Goal: Task Accomplishment & Management: Use online tool/utility

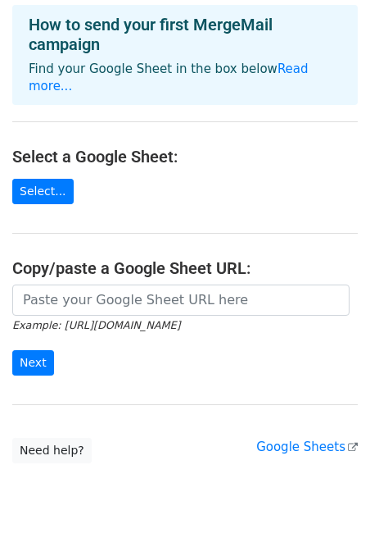
scroll to position [110, 0]
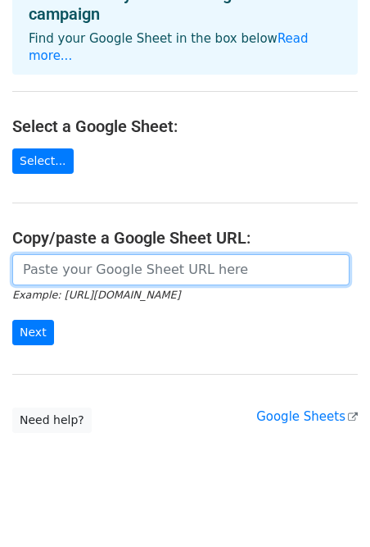
click at [206, 258] on input "url" at bounding box center [181, 269] width 338 height 31
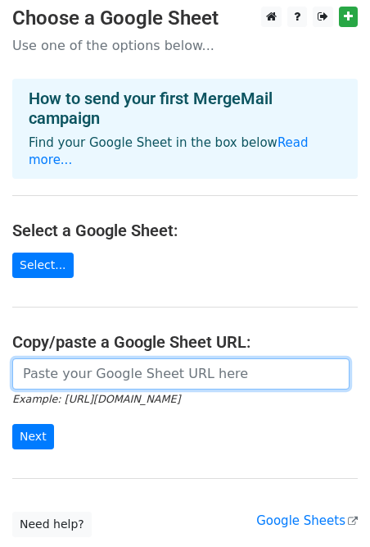
scroll to position [0, 0]
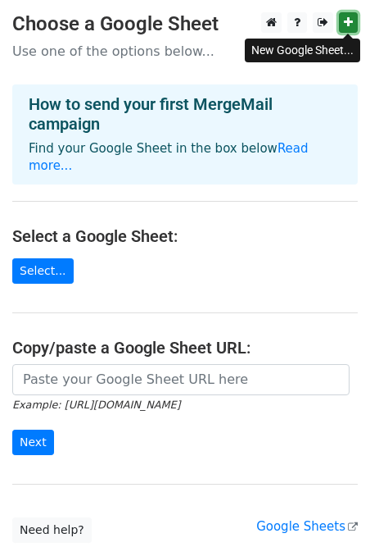
click at [346, 22] on icon at bounding box center [348, 21] width 9 height 11
click at [277, 150] on link "Read more..." at bounding box center [169, 157] width 280 height 32
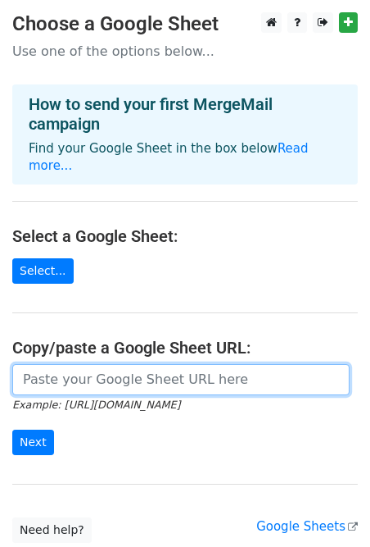
click at [107, 365] on input "url" at bounding box center [181, 379] width 338 height 31
paste input "https://docs.google.com/spreadsheets/d/1GlR82HiJfBGa_aUXlBOmPW8yHV9oI-sdCamqoYY…"
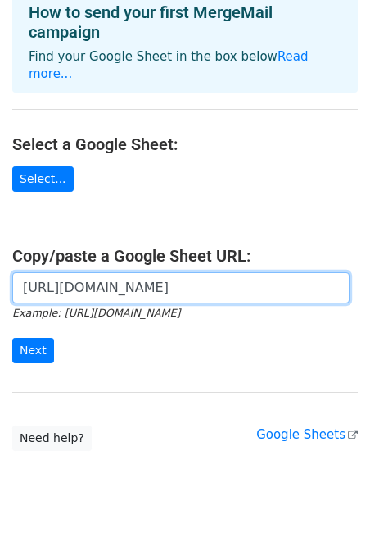
scroll to position [98, 0]
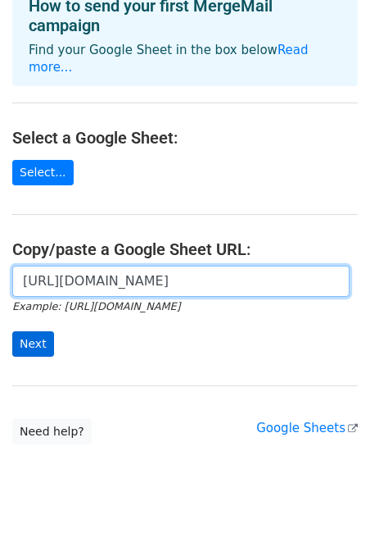
type input "https://docs.google.com/spreadsheets/d/1GlR82HiJfBGa_aUXlBOmPW8yHV9oI-sdCamqoYY…"
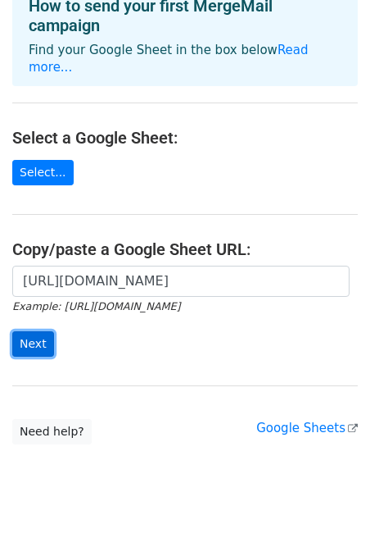
click at [34, 332] on input "Next" at bounding box center [33, 343] width 42 height 25
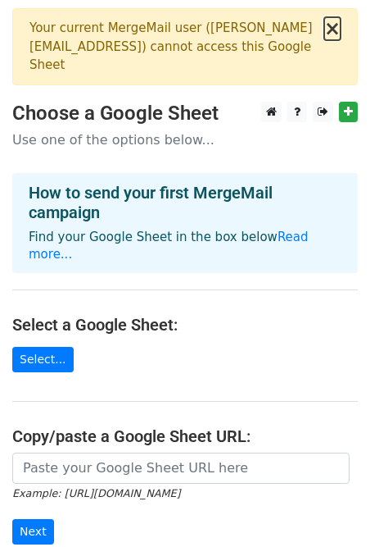
click at [332, 30] on button "×" at bounding box center [332, 29] width 16 height 20
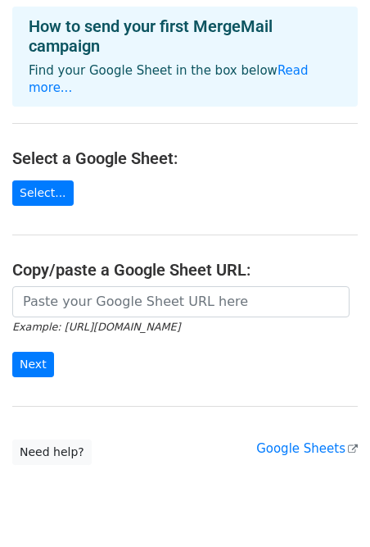
scroll to position [110, 0]
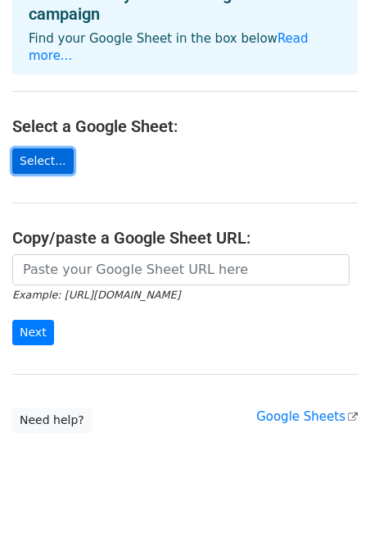
click at [55, 150] on link "Select..." at bounding box center [42, 160] width 61 height 25
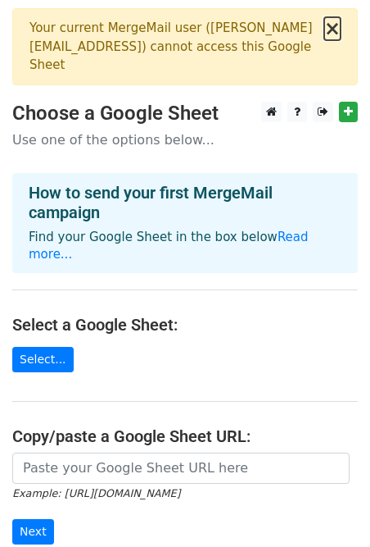
click at [338, 32] on button "×" at bounding box center [332, 29] width 16 height 20
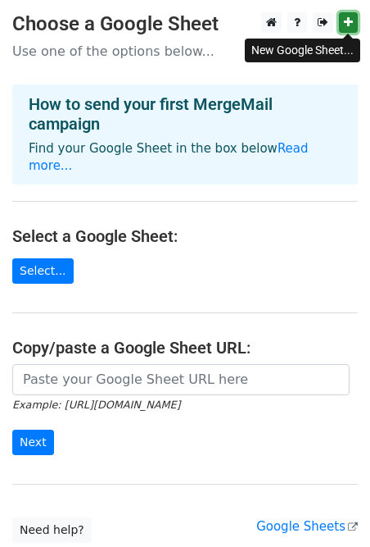
click at [342, 20] on link at bounding box center [348, 22] width 19 height 20
click at [238, 177] on main "Choose a Google Sheet Use one of the options below... How to send your first Me…" at bounding box center [185, 277] width 370 height 530
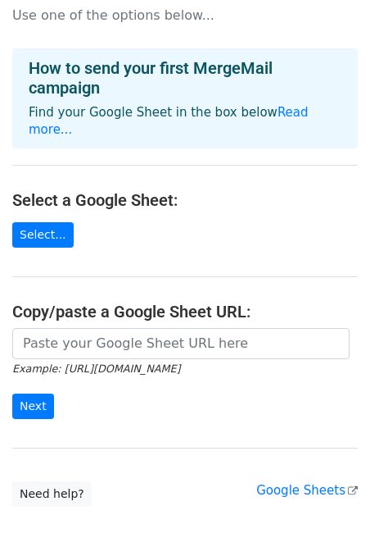
scroll to position [110, 0]
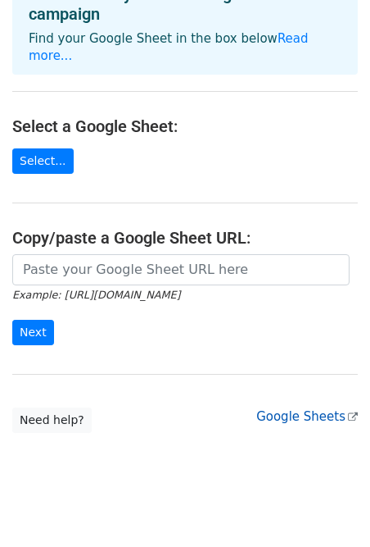
click at [281, 409] on link "Google Sheets" at bounding box center [307, 416] width 102 height 15
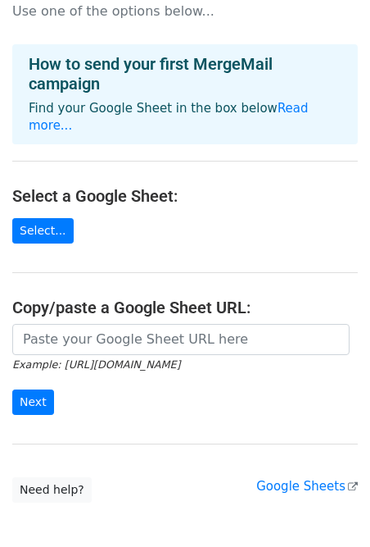
scroll to position [7, 0]
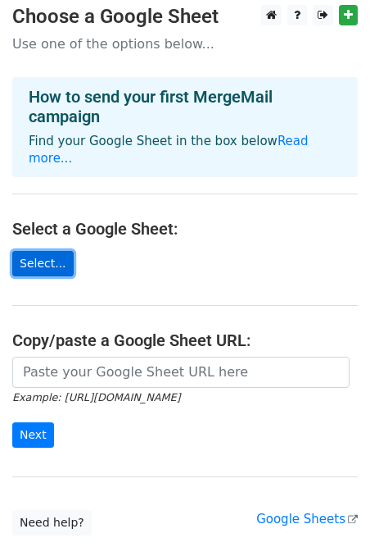
click at [58, 251] on link "Select..." at bounding box center [42, 263] width 61 height 25
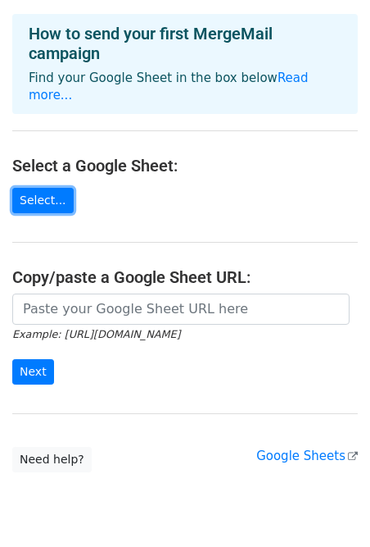
scroll to position [110, 0]
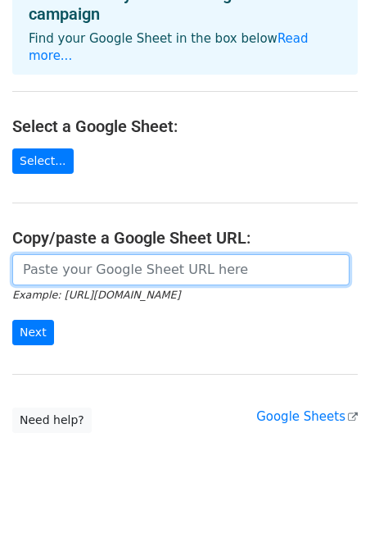
click at [100, 256] on input "url" at bounding box center [181, 269] width 338 height 31
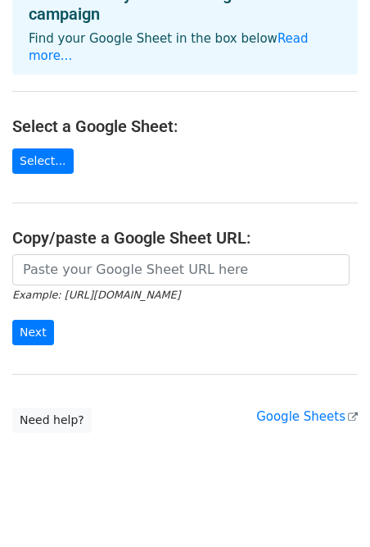
click at [133, 181] on main "Choose a Google Sheet Use one of the options below... How to send your first Me…" at bounding box center [185, 167] width 370 height 530
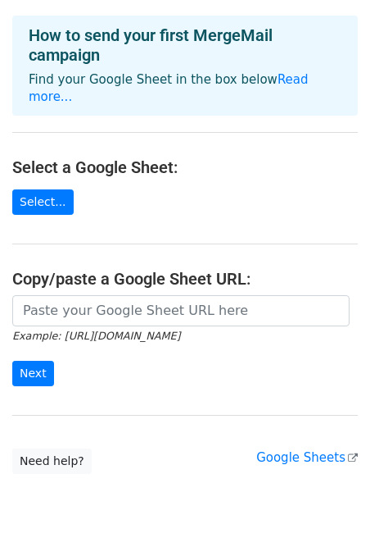
scroll to position [55, 0]
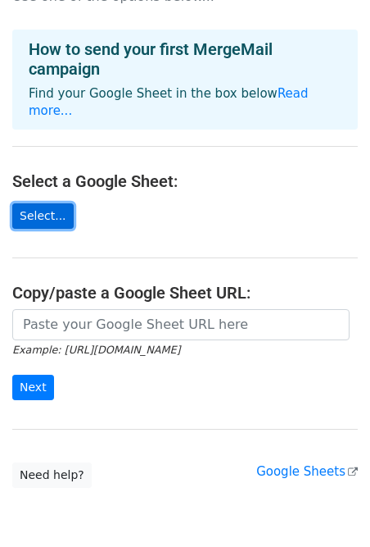
click at [49, 204] on link "Select..." at bounding box center [42, 215] width 61 height 25
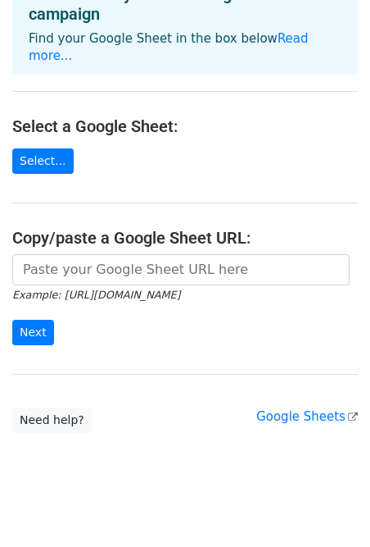
scroll to position [0, 0]
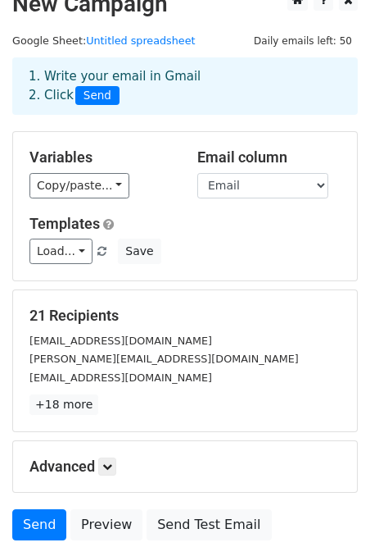
scroll to position [16, 0]
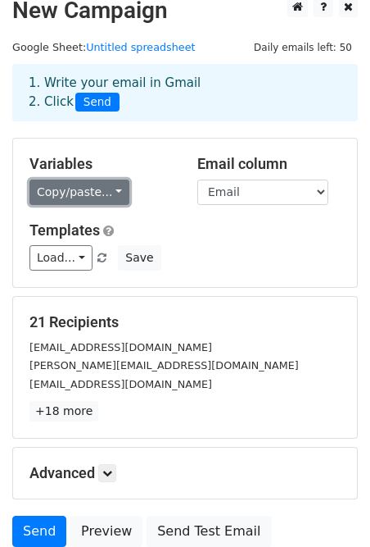
click at [112, 190] on link "Copy/paste..." at bounding box center [79, 191] width 100 height 25
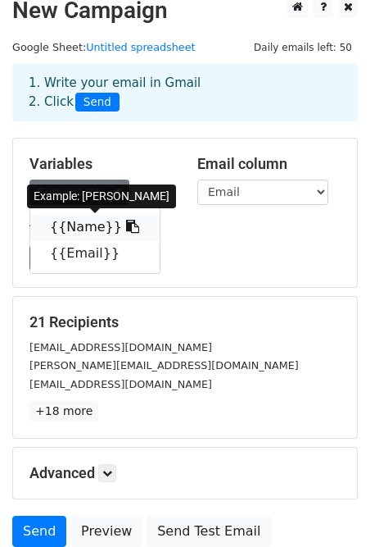
click at [126, 223] on icon at bounding box center [132, 226] width 13 height 13
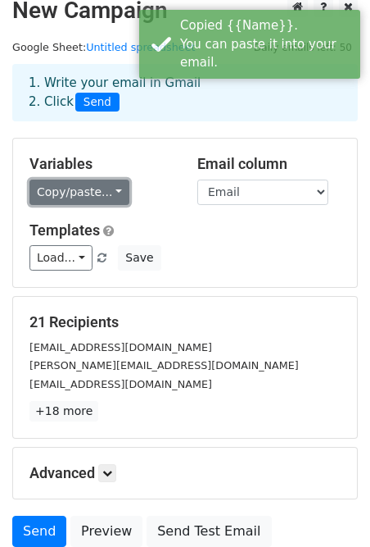
click at [116, 194] on link "Copy/paste..." at bounding box center [79, 191] width 100 height 25
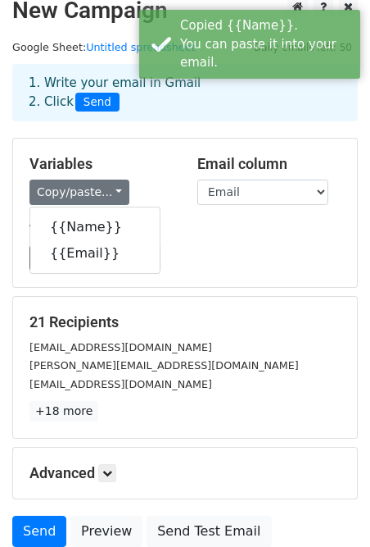
click at [140, 171] on h5 "Variables" at bounding box center [100, 164] width 143 height 18
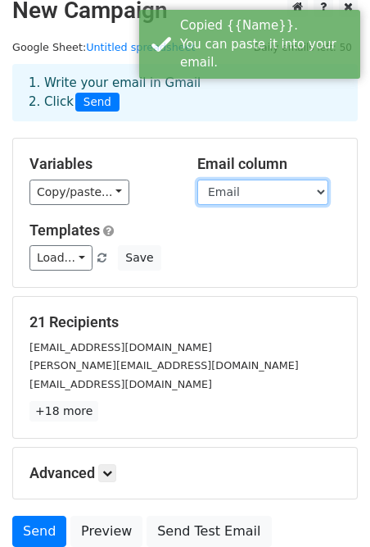
click at [226, 188] on select "Name Email" at bounding box center [262, 191] width 131 height 25
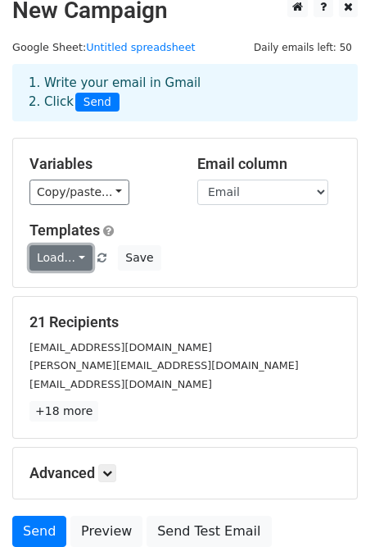
click at [71, 264] on link "Load..." at bounding box center [60, 257] width 63 height 25
click at [192, 245] on div "Load... No templates saved Save" at bounding box center [185, 257] width 336 height 25
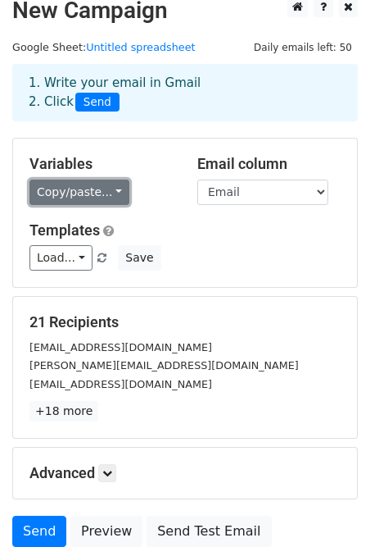
click at [66, 200] on link "Copy/paste..." at bounding box center [79, 191] width 100 height 25
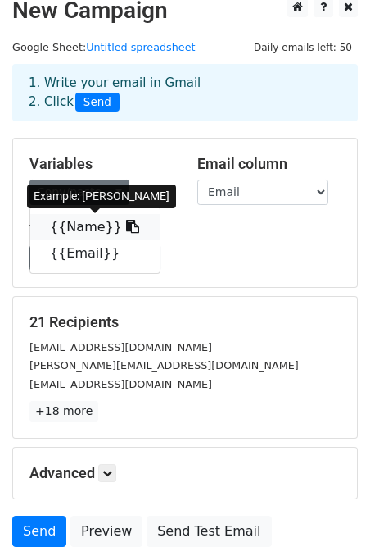
click at [76, 227] on link "{{Name}}" at bounding box center [94, 227] width 129 height 26
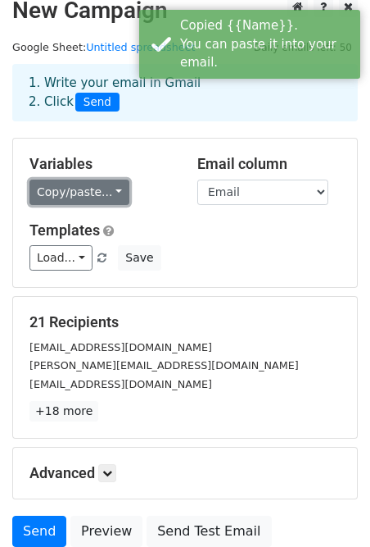
click at [107, 196] on link "Copy/paste..." at bounding box center [79, 191] width 100 height 25
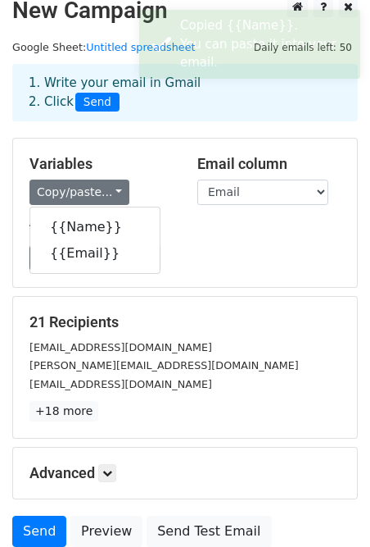
click at [213, 242] on div "Templates Load... No templates saved Save" at bounding box center [185, 246] width 336 height 50
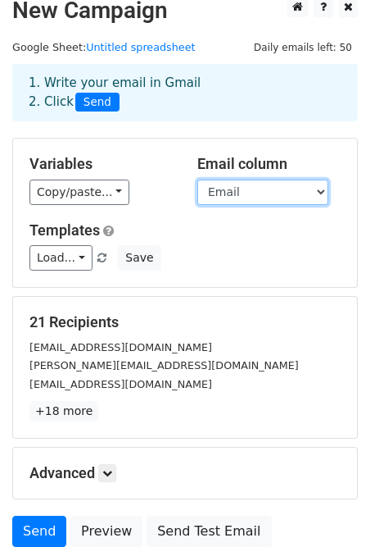
click at [237, 196] on select "Name Email" at bounding box center [262, 191] width 131 height 25
drag, startPoint x: 288, startPoint y: 161, endPoint x: 230, endPoint y: 198, distance: 68.9
click at [230, 198] on div "Email column Name Email" at bounding box center [269, 180] width 168 height 50
click at [230, 198] on select "Name Email" at bounding box center [262, 191] width 131 height 25
click at [197, 179] on select "Name Email" at bounding box center [262, 191] width 131 height 25
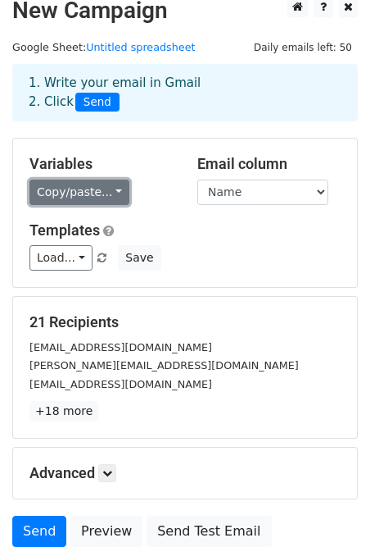
click at [109, 192] on link "Copy/paste..." at bounding box center [79, 191] width 100 height 25
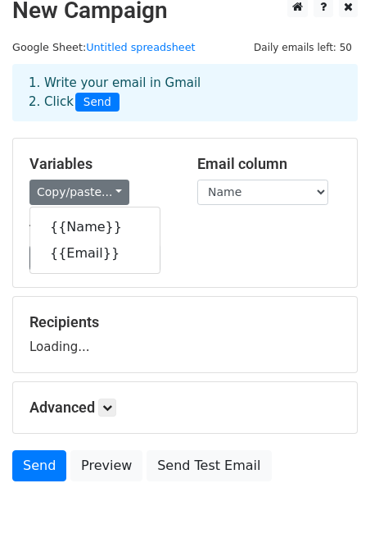
click at [142, 186] on div "Copy/paste... {{Name}} {{Email}}" at bounding box center [100, 191] width 143 height 25
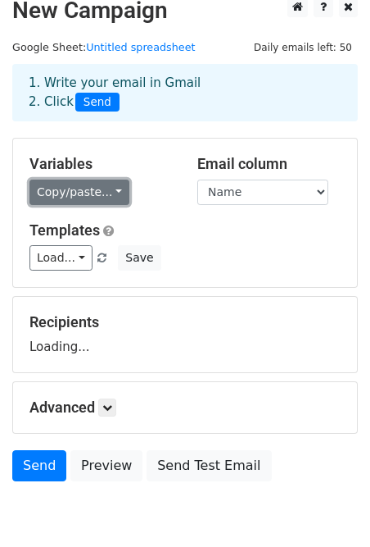
click at [109, 190] on link "Copy/paste..." at bounding box center [79, 191] width 100 height 25
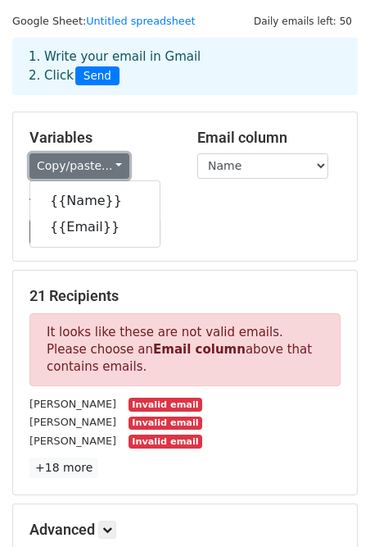
scroll to position [43, 0]
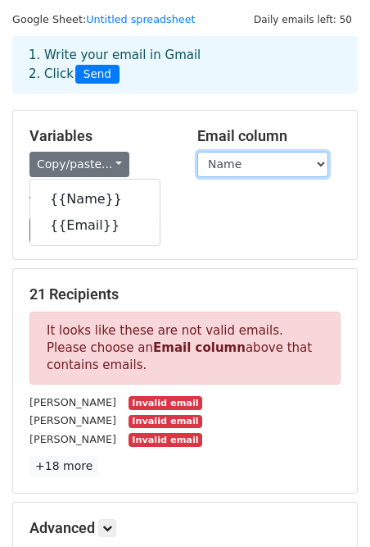
click at [247, 152] on select "Name Email" at bounding box center [262, 164] width 131 height 25
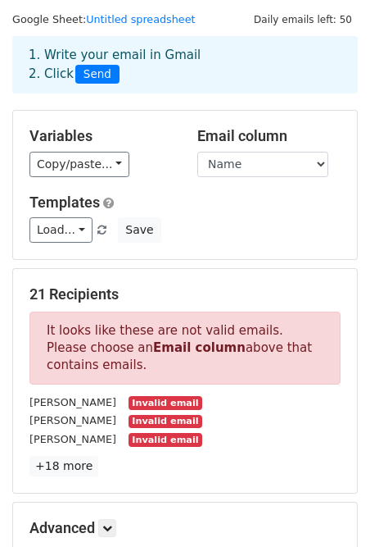
click at [243, 192] on div "Variables Copy/paste... {{Name}} {{Email}} Email column Name Email Templates Lo…" at bounding box center [185, 185] width 344 height 148
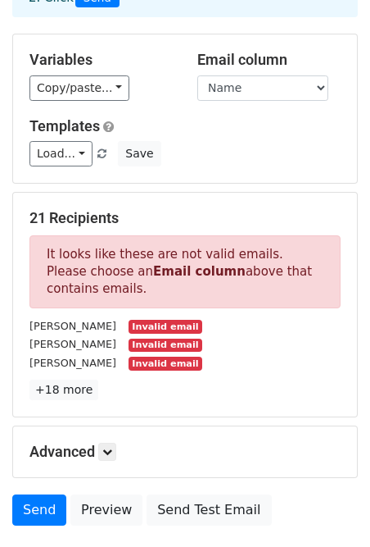
scroll to position [160, 0]
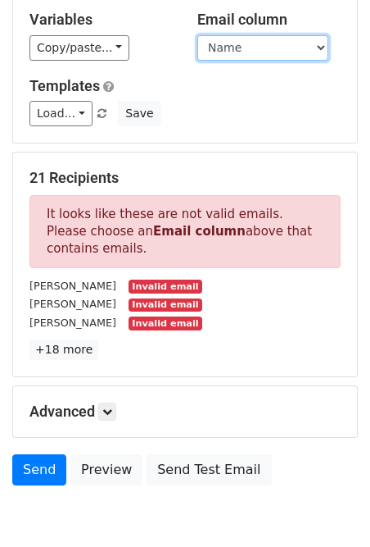
click at [230, 44] on select "Name Email" at bounding box center [262, 47] width 131 height 25
select select "Email"
click at [197, 35] on select "Name Email" at bounding box center [262, 47] width 131 height 25
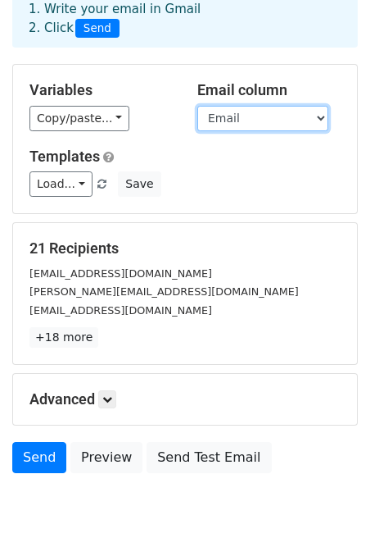
scroll to position [155, 0]
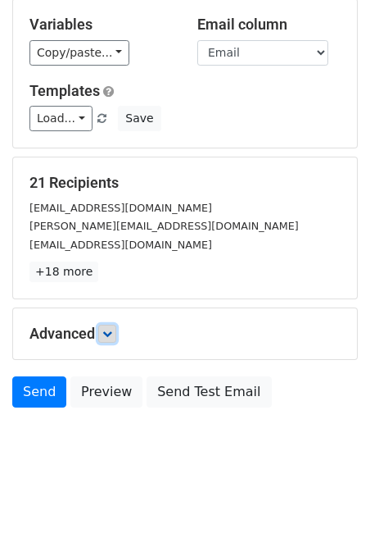
click at [106, 333] on icon at bounding box center [107, 334] width 10 height 10
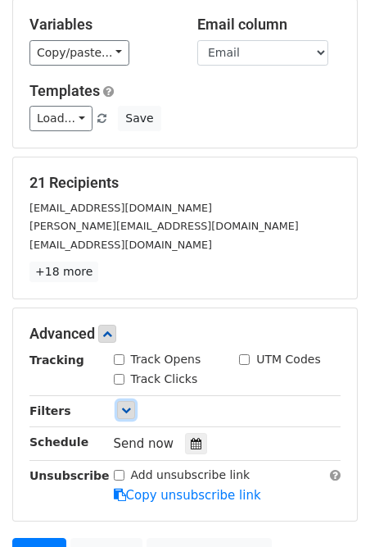
click at [128, 406] on icon at bounding box center [126, 410] width 10 height 10
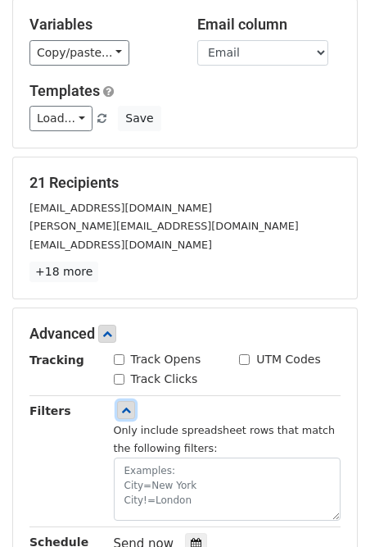
click at [129, 406] on icon at bounding box center [126, 410] width 10 height 10
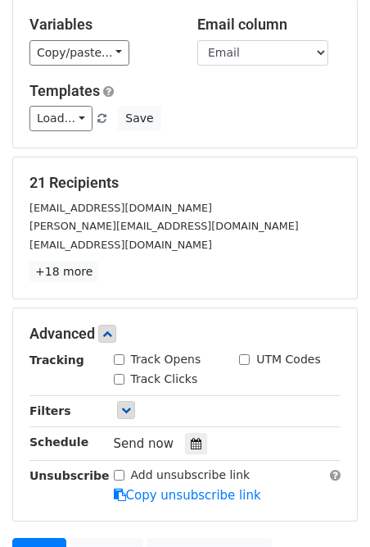
click at [177, 113] on div "Load... No templates saved Save" at bounding box center [185, 118] width 336 height 25
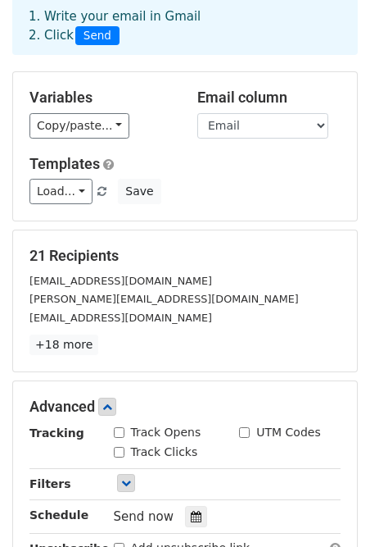
scroll to position [69, 0]
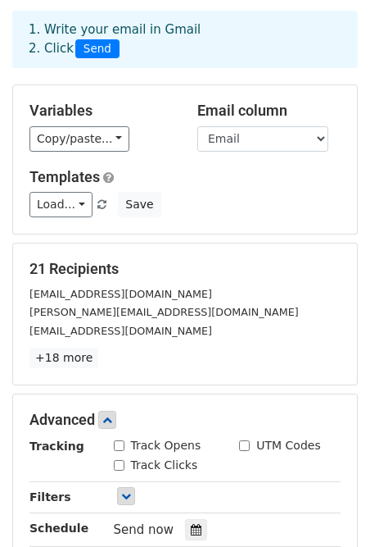
click at [160, 169] on h5 "Templates" at bounding box center [184, 177] width 311 height 18
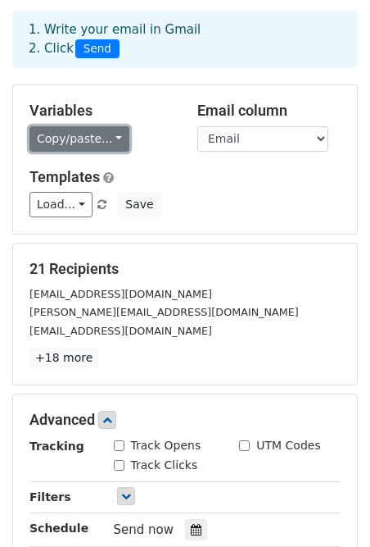
click at [104, 132] on link "Copy/paste..." at bounding box center [79, 138] width 100 height 25
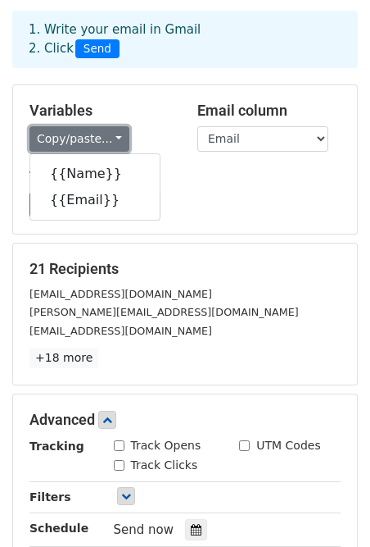
click at [106, 134] on link "Copy/paste..." at bounding box center [79, 138] width 100 height 25
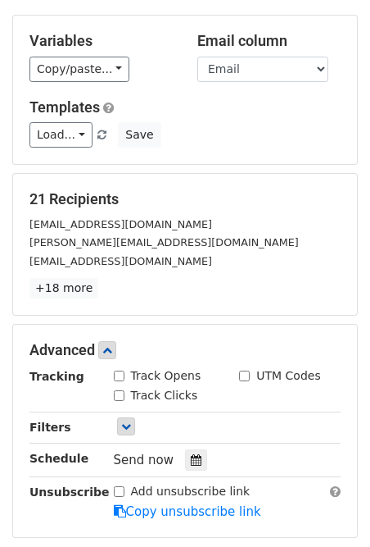
scroll to position [315, 0]
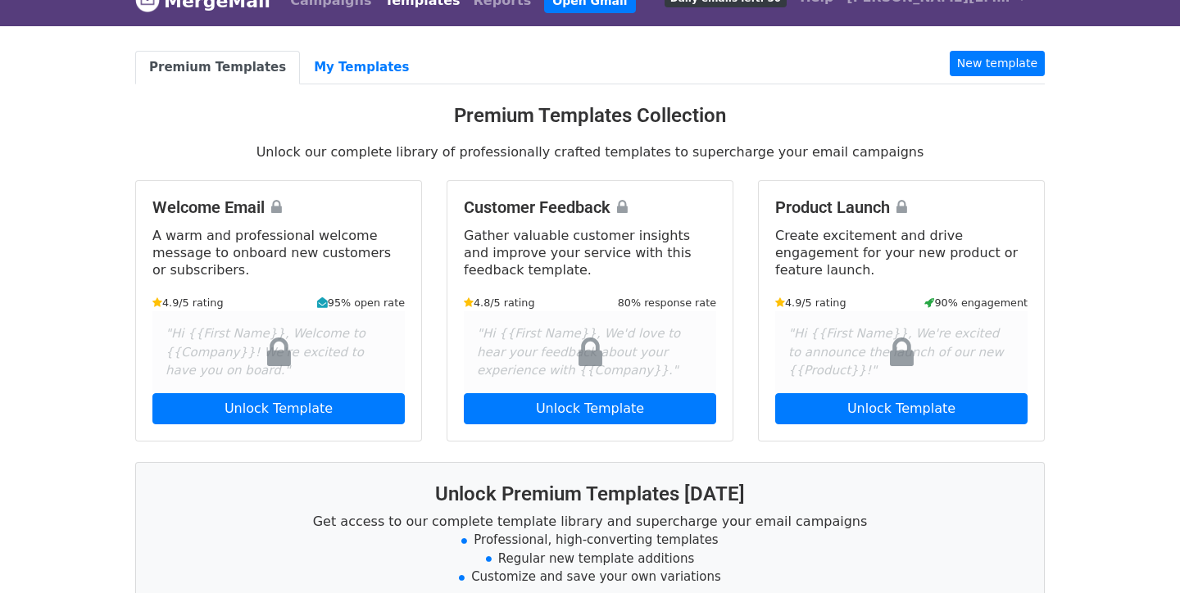
scroll to position [31, 0]
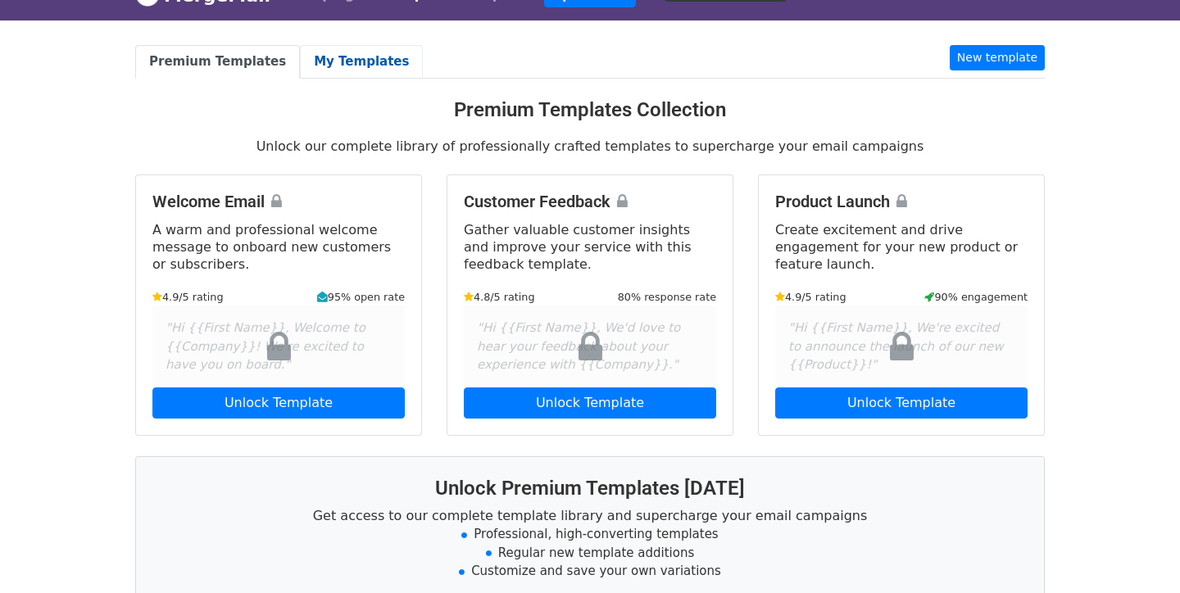
click at [360, 65] on link "My Templates" at bounding box center [361, 62] width 123 height 34
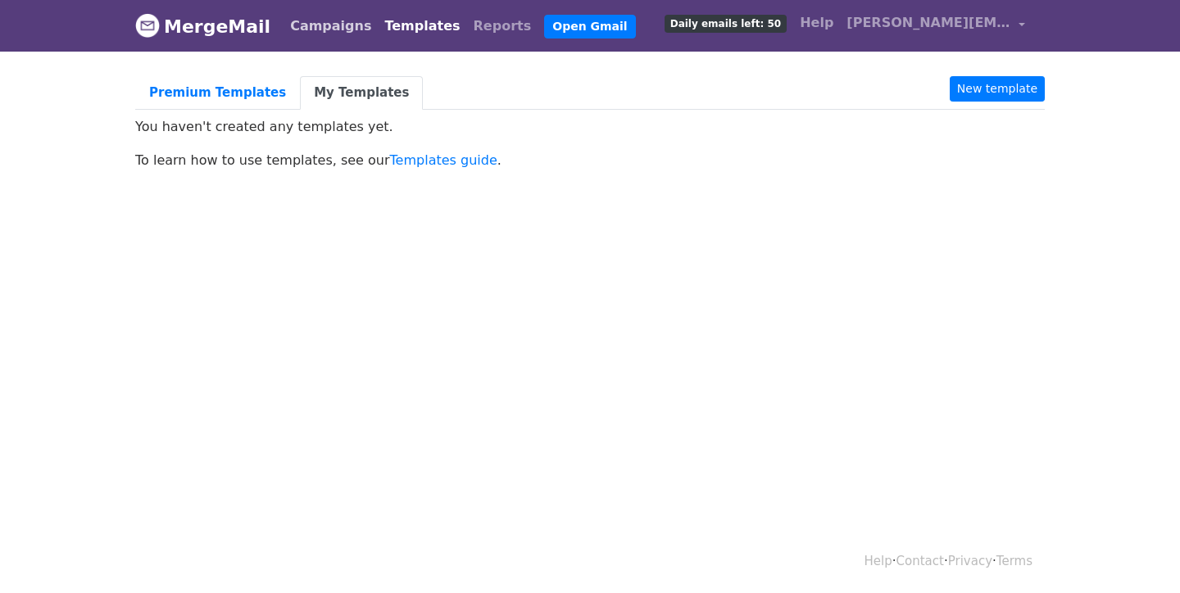
click at [321, 34] on link "Campaigns" at bounding box center [331, 26] width 94 height 33
